Goal: Find specific page/section: Find specific page/section

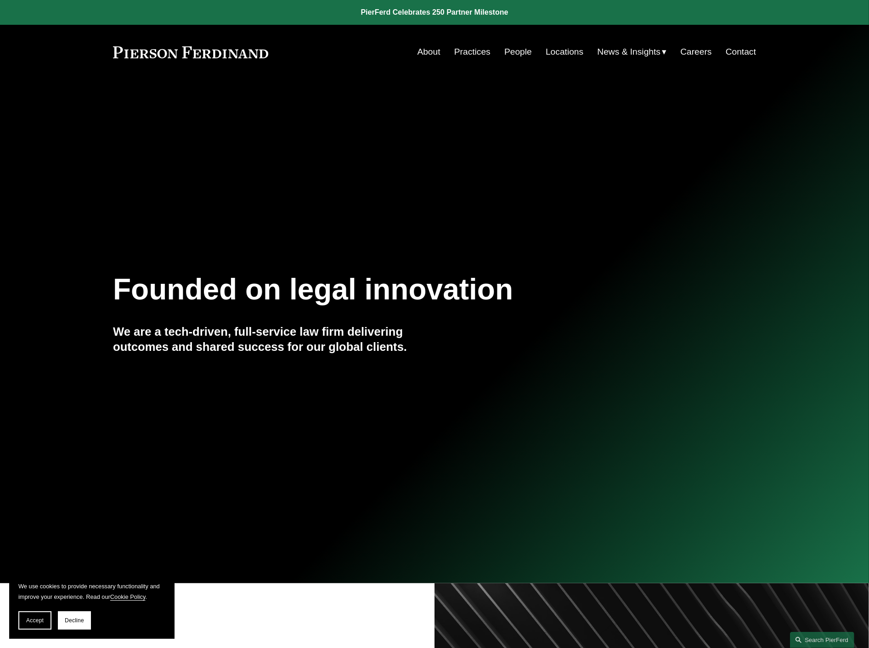
click at [515, 43] on link "People" at bounding box center [519, 51] width 28 height 17
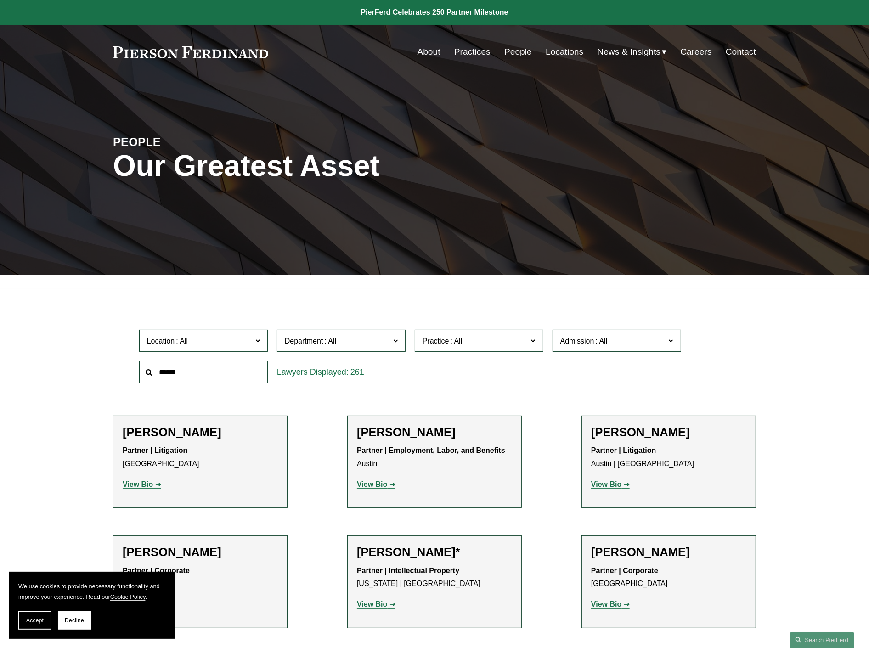
click at [260, 341] on span at bounding box center [257, 341] width 5 height 12
click at [0, 0] on link "[GEOGRAPHIC_DATA][US_STATE]" at bounding box center [0, 0] width 0 height 0
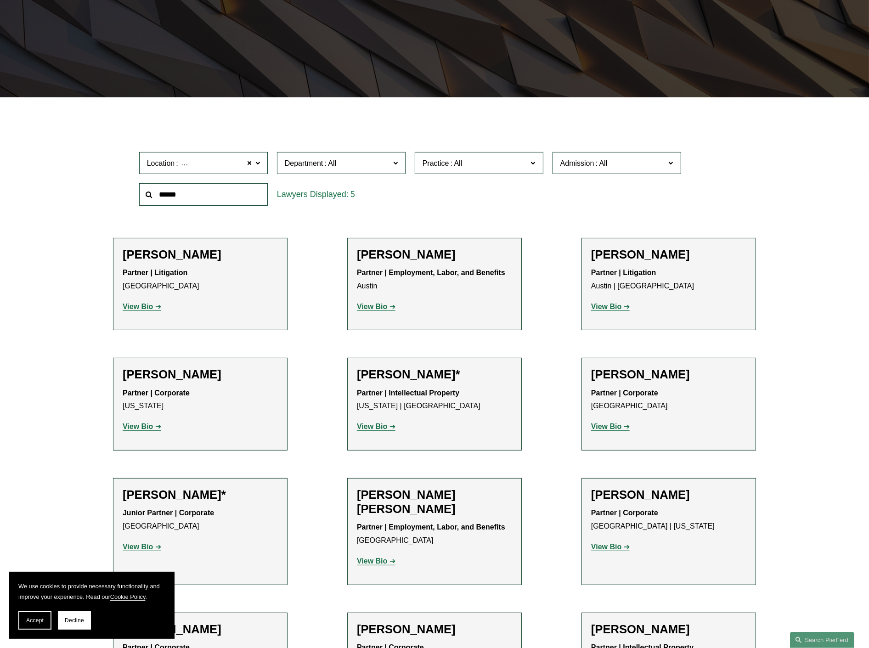
scroll to position [183, 0]
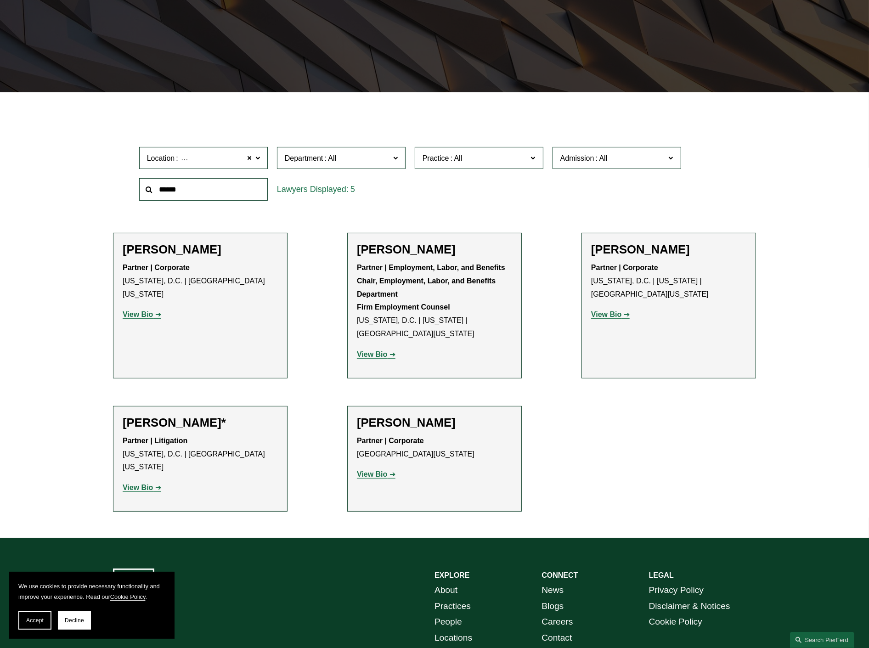
click at [217, 157] on span "[GEOGRAPHIC_DATA][US_STATE]" at bounding box center [239, 159] width 118 height 12
click at [0, 0] on link "[US_STATE], D.C." at bounding box center [0, 0] width 0 height 0
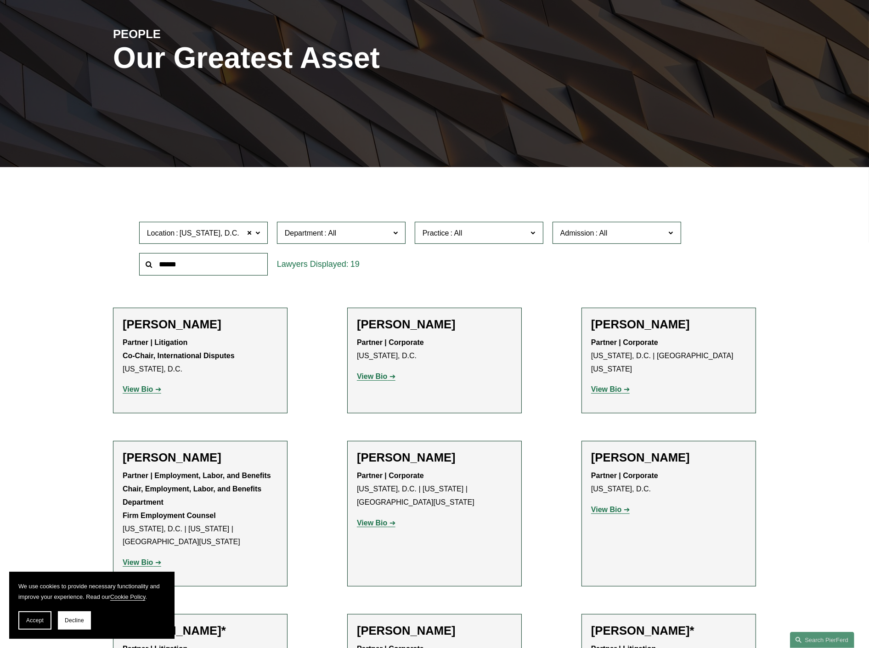
scroll to position [81, 0]
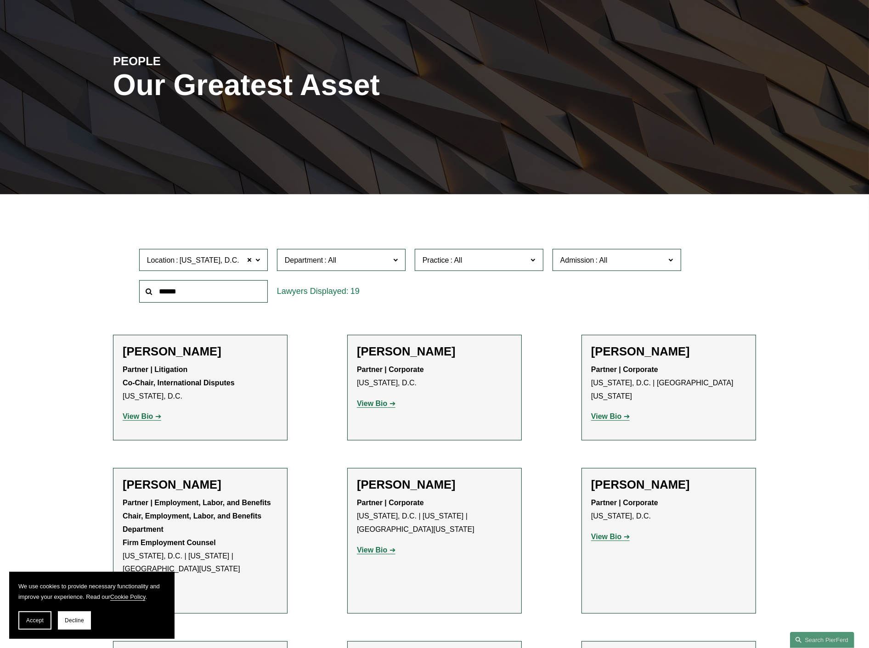
click at [231, 291] on input "text" at bounding box center [203, 291] width 129 height 23
click at [255, 259] on span at bounding box center [257, 260] width 5 height 12
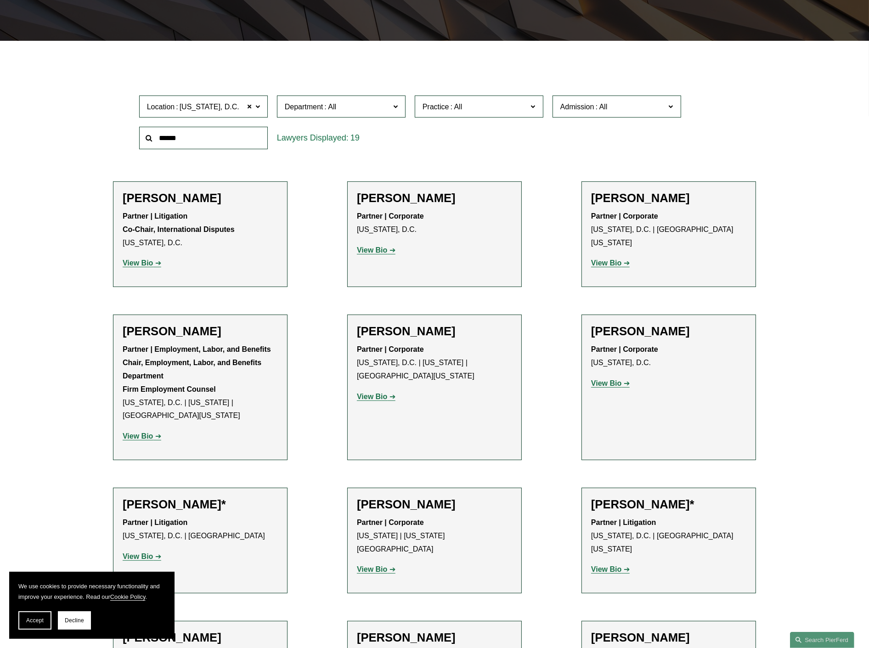
scroll to position [323, 0]
